Goal: Entertainment & Leisure: Browse casually

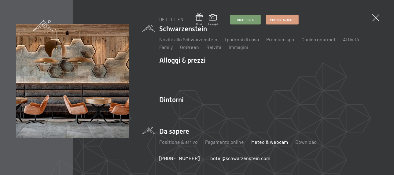
click at [265, 142] on link "Meteo & webcam" at bounding box center [269, 142] width 37 height 6
click at [264, 143] on link "Meteo & webcam" at bounding box center [269, 142] width 37 height 6
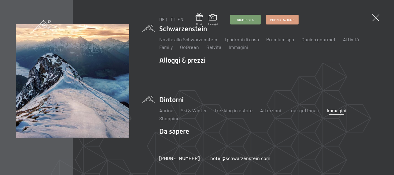
click at [331, 109] on link "Immagini" at bounding box center [337, 110] width 20 height 6
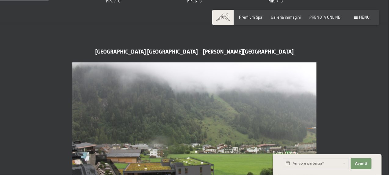
scroll to position [397, 0]
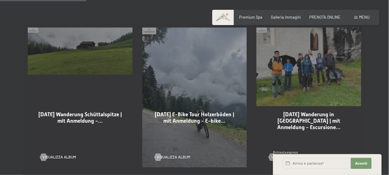
scroll to position [336, 0]
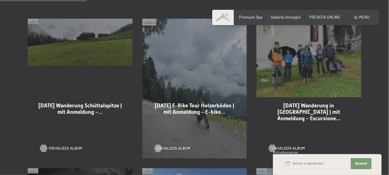
click at [57, 145] on span "Visualizza album" at bounding box center [66, 147] width 34 height 5
click at [181, 145] on span "Visualizza album" at bounding box center [180, 147] width 34 height 5
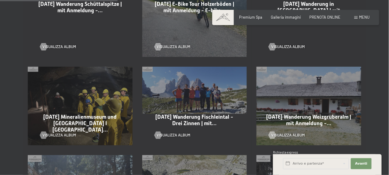
scroll to position [458, 0]
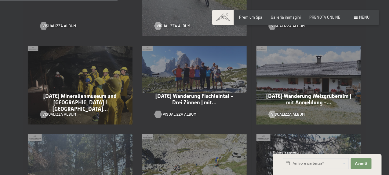
click at [185, 111] on span "Visualizza album" at bounding box center [180, 113] width 34 height 5
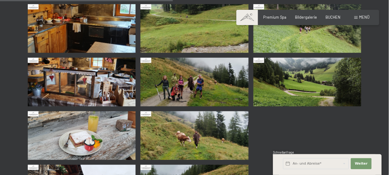
scroll to position [336, 0]
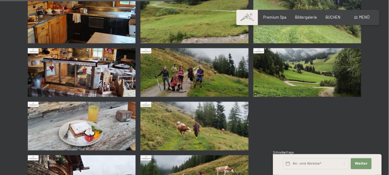
click at [217, 80] on img at bounding box center [195, 72] width 108 height 49
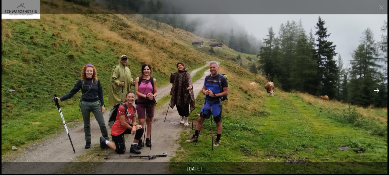
click at [378, 91] on button "Next slide" at bounding box center [376, 90] width 13 height 12
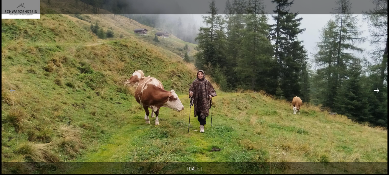
click at [378, 91] on button "Next slide" at bounding box center [376, 90] width 13 height 12
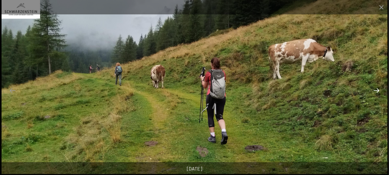
click at [378, 91] on button "Next slide" at bounding box center [376, 90] width 13 height 12
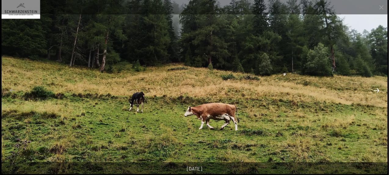
click at [378, 91] on button "Next slide" at bounding box center [376, 90] width 13 height 12
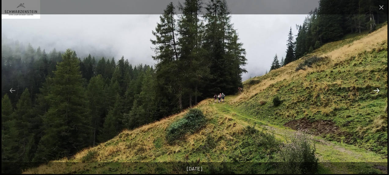
click at [378, 91] on button "Next slide" at bounding box center [376, 90] width 13 height 12
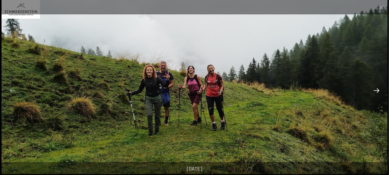
click at [377, 93] on button "Next slide" at bounding box center [376, 90] width 13 height 12
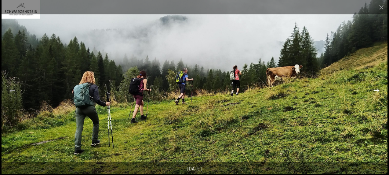
click at [377, 93] on button "Next slide" at bounding box center [376, 90] width 13 height 12
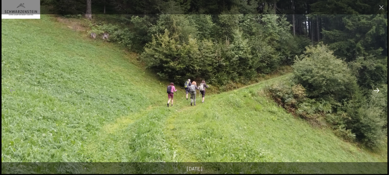
click at [377, 93] on button "Next slide" at bounding box center [376, 90] width 13 height 12
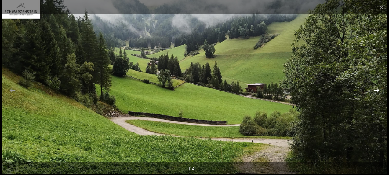
click at [377, 93] on button "Next slide" at bounding box center [376, 90] width 13 height 12
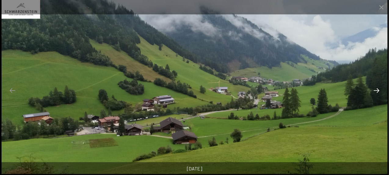
click at [377, 93] on button "Next slide" at bounding box center [376, 90] width 13 height 12
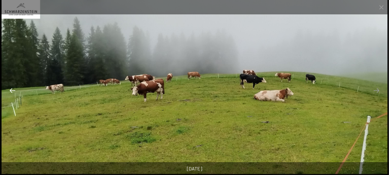
click at [17, 93] on button "Previous slide" at bounding box center [12, 90] width 13 height 12
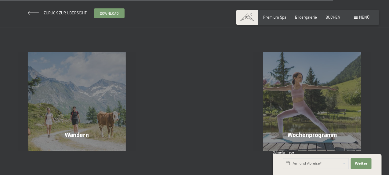
scroll to position [1314, 0]
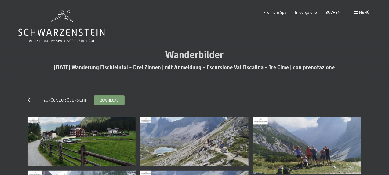
click at [104, 137] on img at bounding box center [82, 141] width 108 height 49
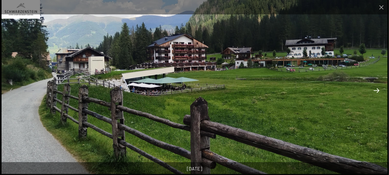
click at [376, 90] on button "Next slide" at bounding box center [376, 90] width 13 height 12
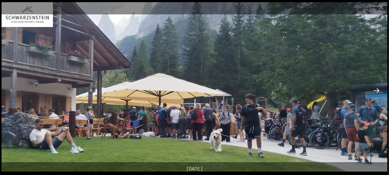
click at [376, 90] on button "Next slide" at bounding box center [376, 90] width 13 height 12
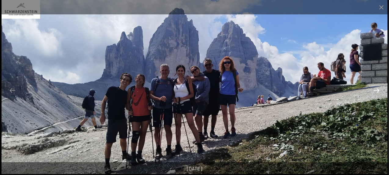
click at [376, 90] on button "Next slide" at bounding box center [376, 90] width 13 height 12
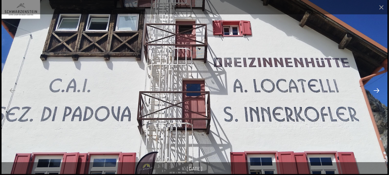
click at [376, 90] on button "Next slide" at bounding box center [376, 90] width 13 height 12
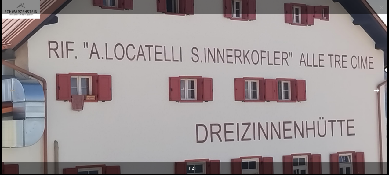
click at [376, 90] on button "Next slide" at bounding box center [376, 90] width 13 height 12
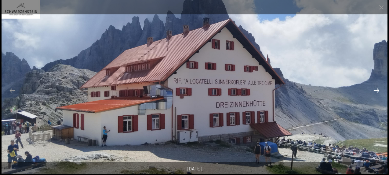
click at [376, 90] on button "Next slide" at bounding box center [376, 90] width 13 height 12
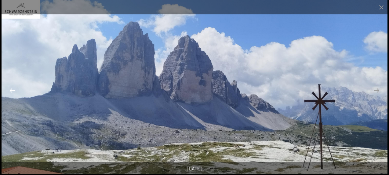
click at [9, 94] on button "Previous slide" at bounding box center [12, 90] width 13 height 12
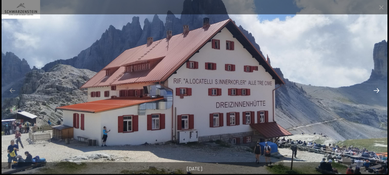
click at [379, 93] on button "Next slide" at bounding box center [376, 90] width 13 height 12
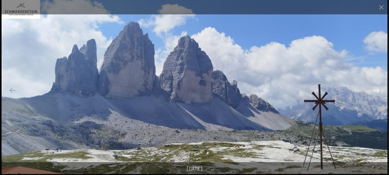
click at [378, 90] on button "Next slide" at bounding box center [376, 90] width 13 height 12
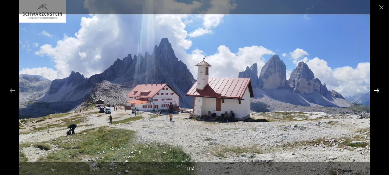
click at [378, 90] on button "Next slide" at bounding box center [376, 90] width 13 height 12
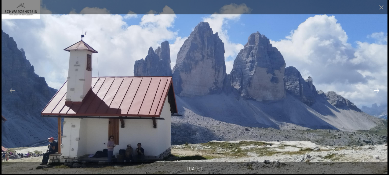
click at [378, 90] on button "Next slide" at bounding box center [376, 90] width 13 height 12
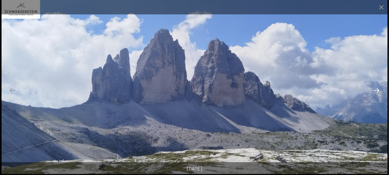
click at [378, 90] on button "Next slide" at bounding box center [376, 90] width 13 height 12
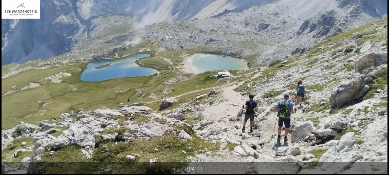
click at [378, 90] on button "Next slide" at bounding box center [379, 90] width 13 height 12
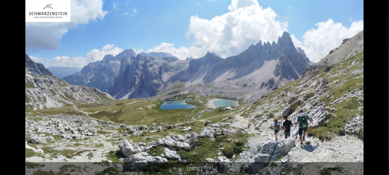
click at [378, 90] on button "Next slide" at bounding box center [379, 90] width 13 height 12
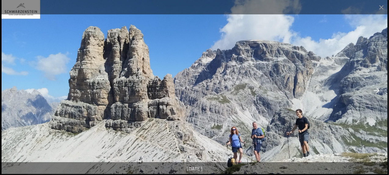
click at [378, 90] on button "Next slide" at bounding box center [376, 90] width 13 height 12
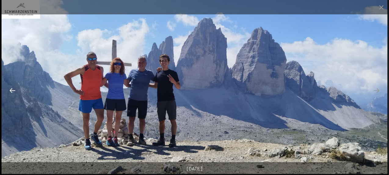
click at [12, 90] on button "Previous slide" at bounding box center [12, 90] width 13 height 12
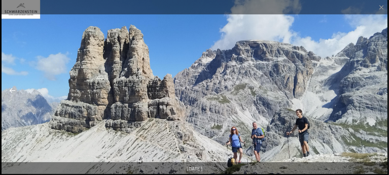
click at [12, 90] on button "Previous slide" at bounding box center [12, 90] width 13 height 12
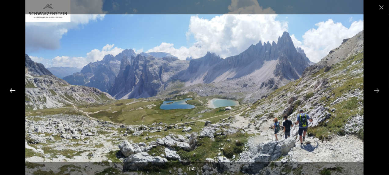
click at [12, 90] on button "Previous slide" at bounding box center [12, 90] width 13 height 12
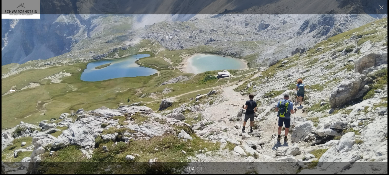
click at [10, 89] on button "Previous slide" at bounding box center [12, 90] width 13 height 12
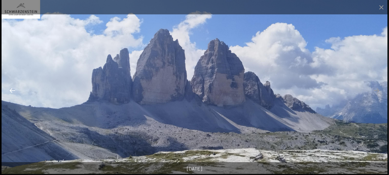
click at [11, 89] on button "Previous slide" at bounding box center [12, 90] width 13 height 12
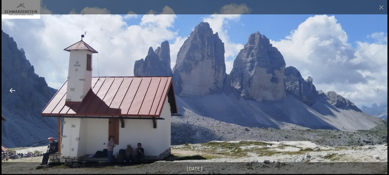
click at [11, 89] on button "Previous slide" at bounding box center [12, 90] width 13 height 12
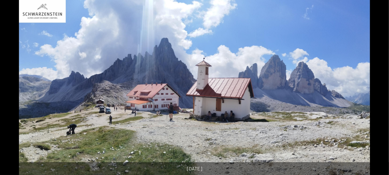
click at [11, 89] on button "Previous slide" at bounding box center [9, 90] width 13 height 12
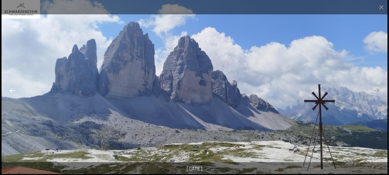
click at [11, 89] on button "Previous slide" at bounding box center [12, 90] width 13 height 12
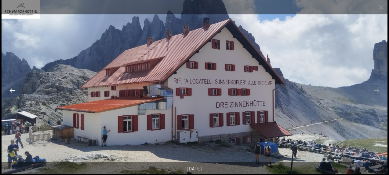
click at [11, 89] on button "Previous slide" at bounding box center [12, 90] width 13 height 12
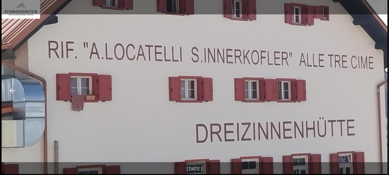
click at [11, 89] on button "Previous slide" at bounding box center [12, 90] width 13 height 12
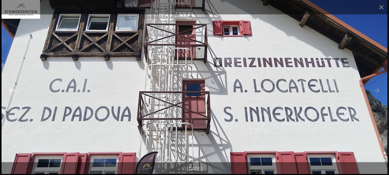
click at [11, 89] on button "Previous slide" at bounding box center [12, 90] width 13 height 12
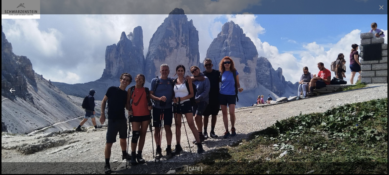
click at [11, 89] on button "Previous slide" at bounding box center [12, 90] width 13 height 12
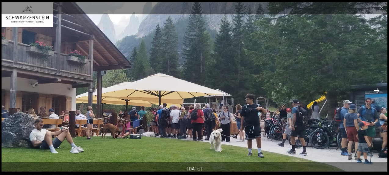
click at [375, 90] on button "Next slide" at bounding box center [376, 90] width 13 height 12
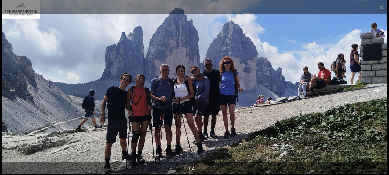
click at [377, 94] on button "Next slide" at bounding box center [376, 90] width 13 height 12
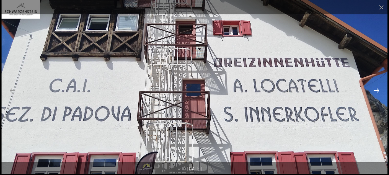
click at [377, 94] on button "Next slide" at bounding box center [376, 90] width 13 height 12
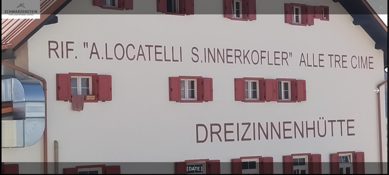
click at [377, 94] on button "Next slide" at bounding box center [376, 90] width 13 height 12
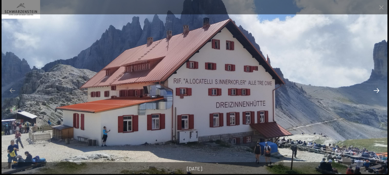
click at [377, 94] on button "Next slide" at bounding box center [376, 90] width 13 height 12
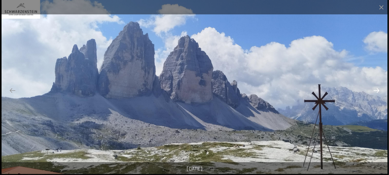
click at [376, 91] on button "Next slide" at bounding box center [376, 90] width 13 height 12
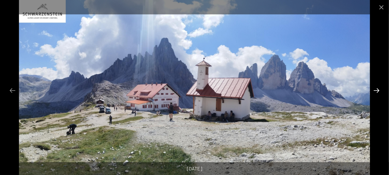
click at [376, 94] on button "Next slide" at bounding box center [376, 90] width 13 height 12
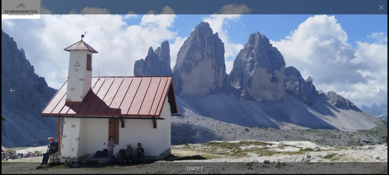
click at [376, 94] on button "Next slide" at bounding box center [376, 90] width 13 height 12
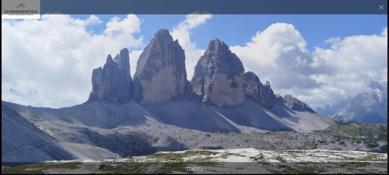
click at [376, 91] on button "Next slide" at bounding box center [376, 90] width 13 height 12
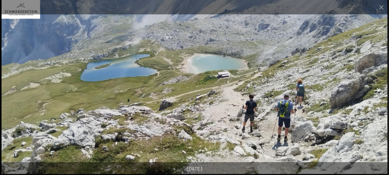
click at [377, 89] on button "Next slide" at bounding box center [376, 90] width 13 height 12
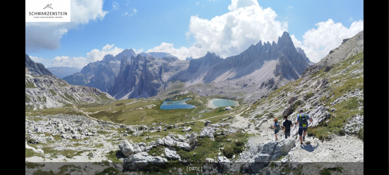
click at [377, 89] on button "Next slide" at bounding box center [379, 90] width 13 height 12
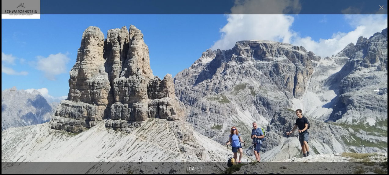
click at [378, 90] on button "Next slide" at bounding box center [376, 90] width 13 height 12
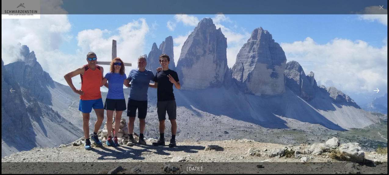
click at [379, 93] on button "Next slide" at bounding box center [376, 90] width 13 height 12
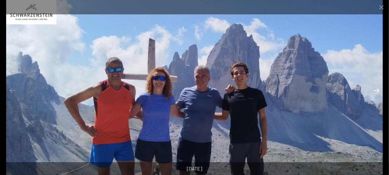
click at [379, 93] on button "Next slide" at bounding box center [376, 90] width 13 height 12
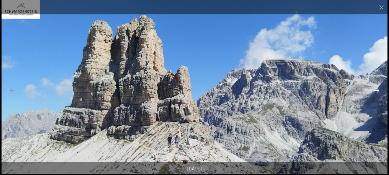
click at [377, 90] on button "Next slide" at bounding box center [376, 90] width 13 height 12
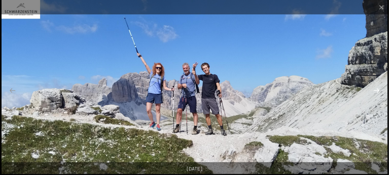
click at [376, 93] on button "Next slide" at bounding box center [376, 90] width 13 height 12
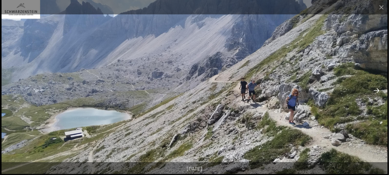
click at [377, 92] on button "Next slide" at bounding box center [376, 90] width 13 height 12
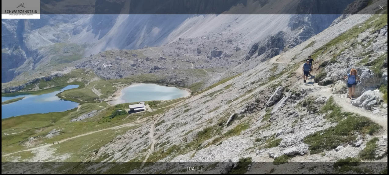
click at [377, 90] on button "Next slide" at bounding box center [376, 90] width 13 height 12
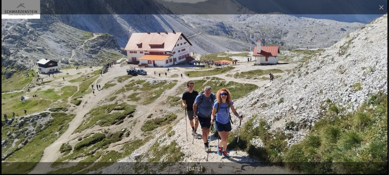
click at [377, 91] on button "Next slide" at bounding box center [376, 90] width 13 height 12
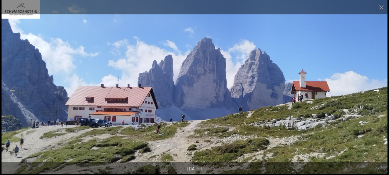
click at [375, 95] on button "Next slide" at bounding box center [376, 90] width 13 height 12
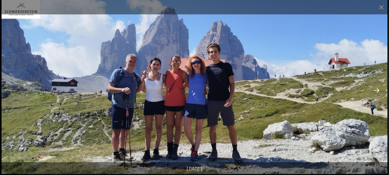
click at [377, 90] on button "Next slide" at bounding box center [376, 90] width 13 height 12
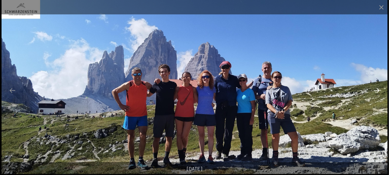
click at [376, 88] on button "Next slide" at bounding box center [376, 90] width 13 height 12
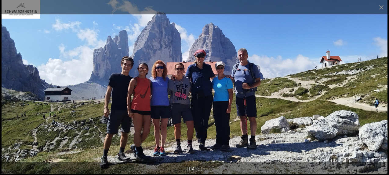
click at [376, 88] on button "Next slide" at bounding box center [376, 90] width 13 height 12
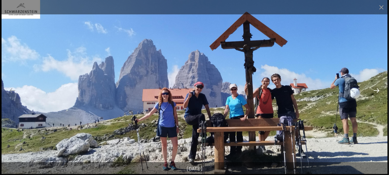
click at [375, 91] on button "Next slide" at bounding box center [376, 90] width 13 height 12
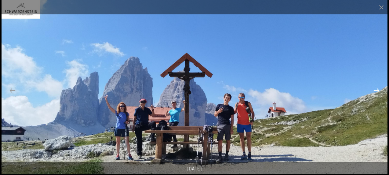
click at [375, 91] on button "Next slide" at bounding box center [376, 90] width 13 height 12
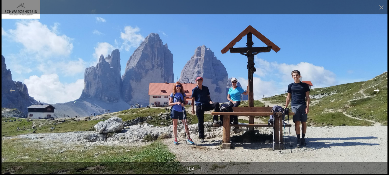
click at [375, 91] on button "Next slide" at bounding box center [376, 90] width 13 height 12
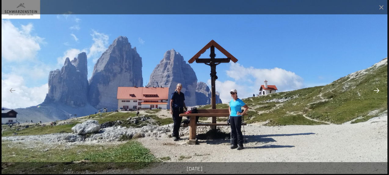
click at [375, 91] on button "Next slide" at bounding box center [376, 90] width 13 height 12
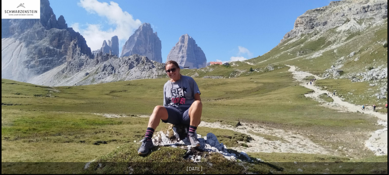
click at [375, 91] on button "Next slide" at bounding box center [379, 90] width 13 height 12
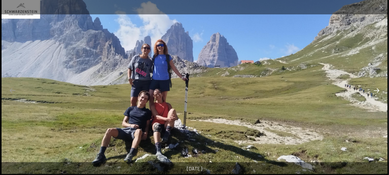
click at [375, 92] on button "Next slide" at bounding box center [376, 90] width 13 height 12
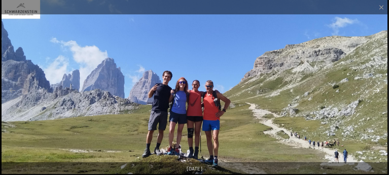
click at [376, 90] on button "Next slide" at bounding box center [376, 90] width 13 height 12
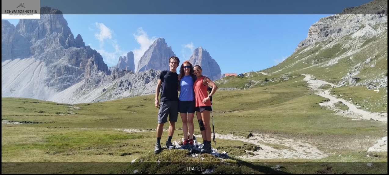
click at [376, 90] on button "Next slide" at bounding box center [376, 90] width 13 height 12
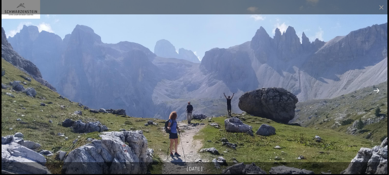
click at [377, 90] on button "Next slide" at bounding box center [376, 90] width 13 height 12
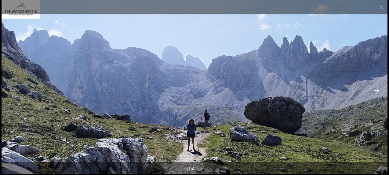
click at [377, 91] on button "Next slide" at bounding box center [376, 90] width 13 height 12
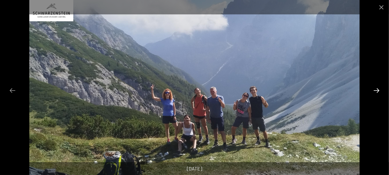
click at [377, 92] on button "Next slide" at bounding box center [376, 90] width 13 height 12
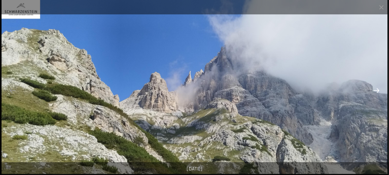
click at [377, 92] on button "Next slide" at bounding box center [376, 90] width 13 height 12
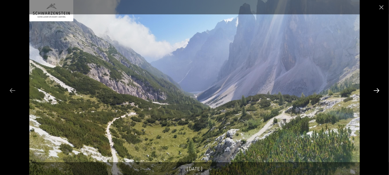
click at [376, 94] on button "Next slide" at bounding box center [376, 90] width 13 height 12
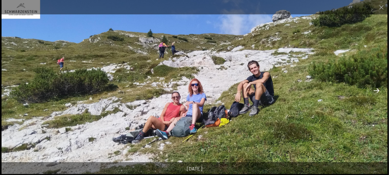
click at [376, 94] on button "Next slide" at bounding box center [376, 90] width 13 height 12
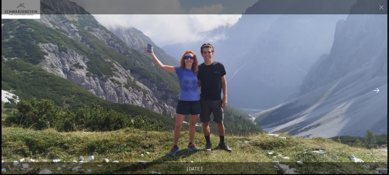
click at [376, 95] on button "Next slide" at bounding box center [376, 90] width 13 height 12
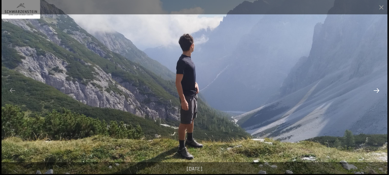
click at [376, 95] on button "Next slide" at bounding box center [376, 90] width 13 height 12
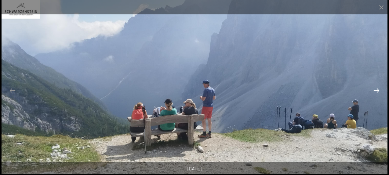
click at [379, 93] on button "Next slide" at bounding box center [376, 90] width 13 height 12
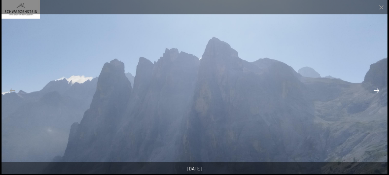
click at [378, 90] on button "Next slide" at bounding box center [376, 90] width 13 height 12
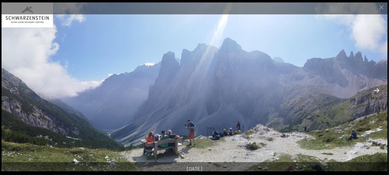
click at [376, 96] on button "Next slide" at bounding box center [376, 90] width 13 height 12
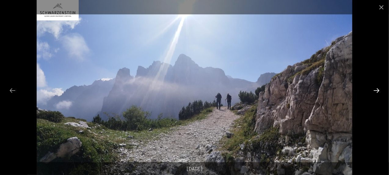
click at [376, 96] on button "Next slide" at bounding box center [376, 90] width 13 height 12
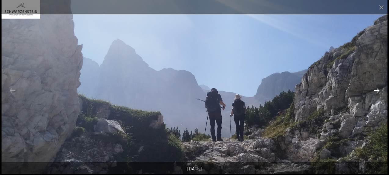
click at [378, 94] on button "Next slide" at bounding box center [376, 90] width 13 height 12
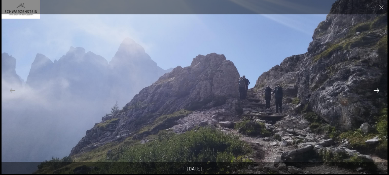
click at [378, 94] on button "Next slide" at bounding box center [376, 90] width 13 height 12
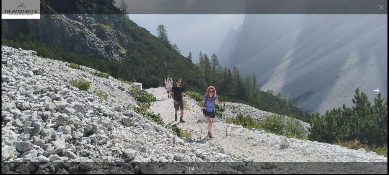
click at [378, 94] on button "Next slide" at bounding box center [376, 90] width 13 height 12
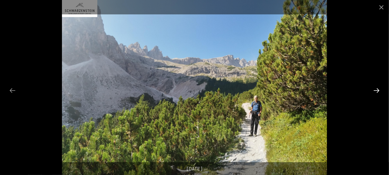
click at [378, 94] on button "Next slide" at bounding box center [376, 90] width 13 height 12
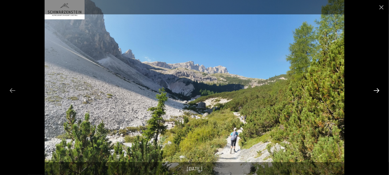
click at [378, 94] on button "Next slide" at bounding box center [376, 90] width 13 height 12
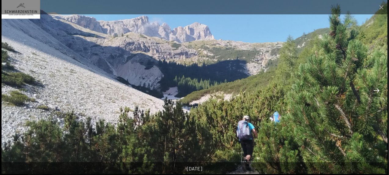
click at [378, 95] on button "Next slide" at bounding box center [376, 90] width 13 height 12
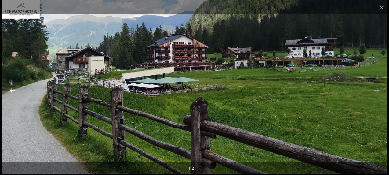
click at [11, 93] on button "Previous slide" at bounding box center [12, 90] width 13 height 12
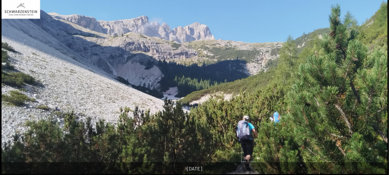
click at [11, 93] on button "Previous slide" at bounding box center [9, 90] width 13 height 12
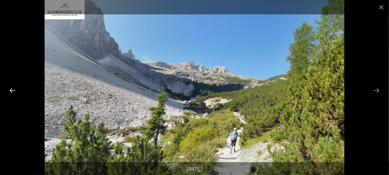
click at [11, 93] on button "Previous slide" at bounding box center [12, 90] width 13 height 12
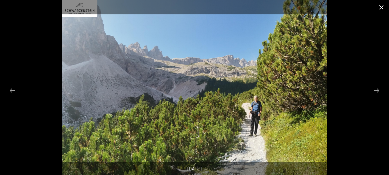
click at [383, 5] on button "Close gallery" at bounding box center [381, 7] width 15 height 14
